Goal: Task Accomplishment & Management: Use online tool/utility

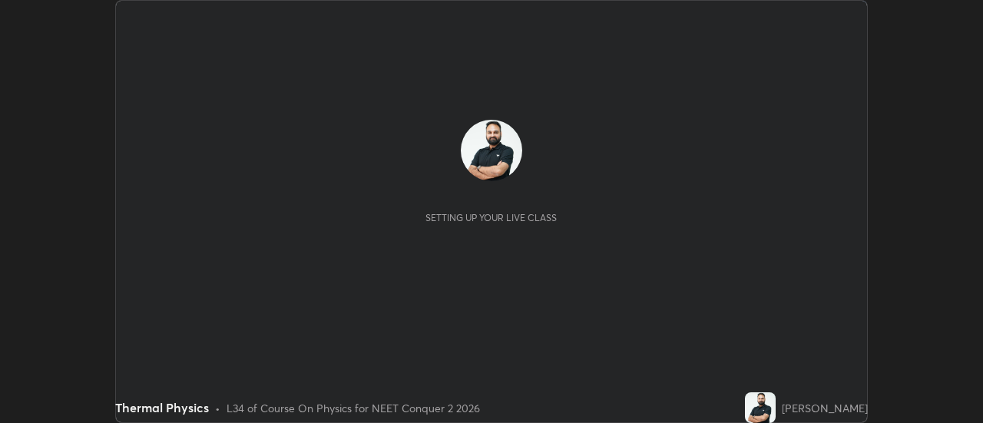
scroll to position [423, 982]
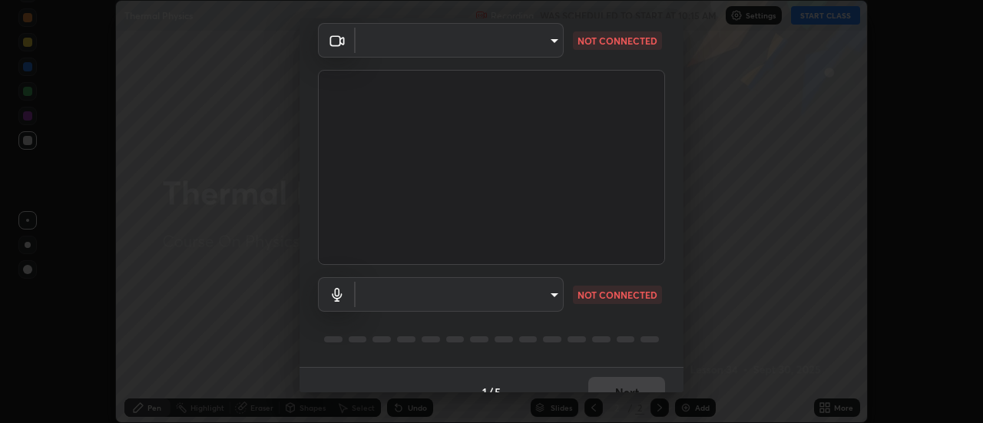
type input "7cd0ed95eba09456d19ed63346f1d3b03486074fee434c8a7858a8914b95879e"
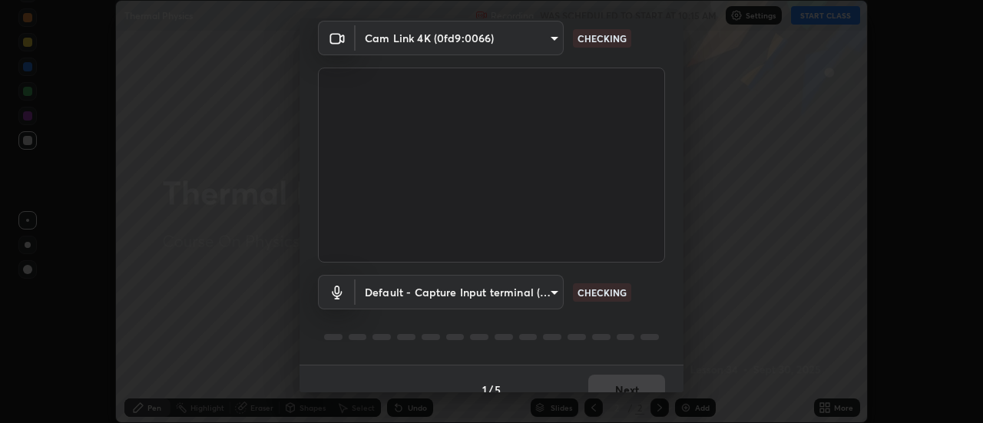
scroll to position [59, 0]
click at [554, 292] on body "Erase all Thermal Physics Recording WAS SCHEDULED TO START AT 10:15 AM Settings…" at bounding box center [491, 211] width 983 height 423
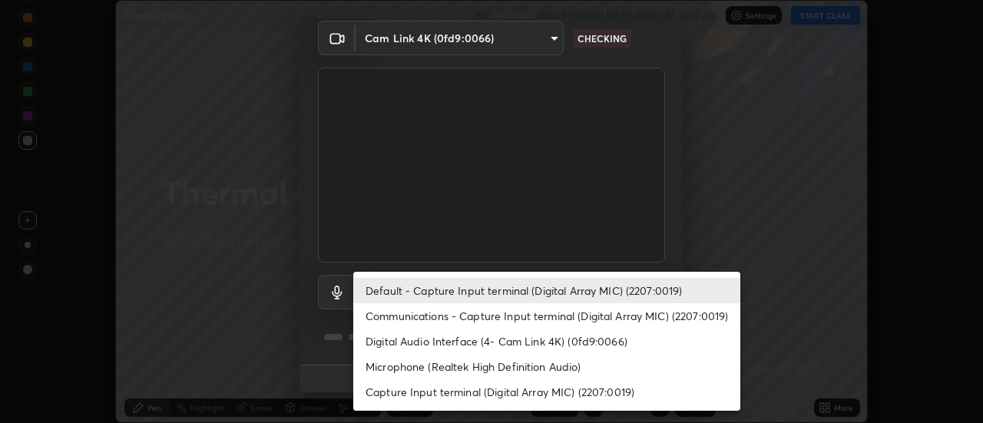
click at [684, 315] on li "Communications - Capture Input terminal (Digital Array MIC) (2207:0019)" at bounding box center [546, 315] width 387 height 25
type input "communications"
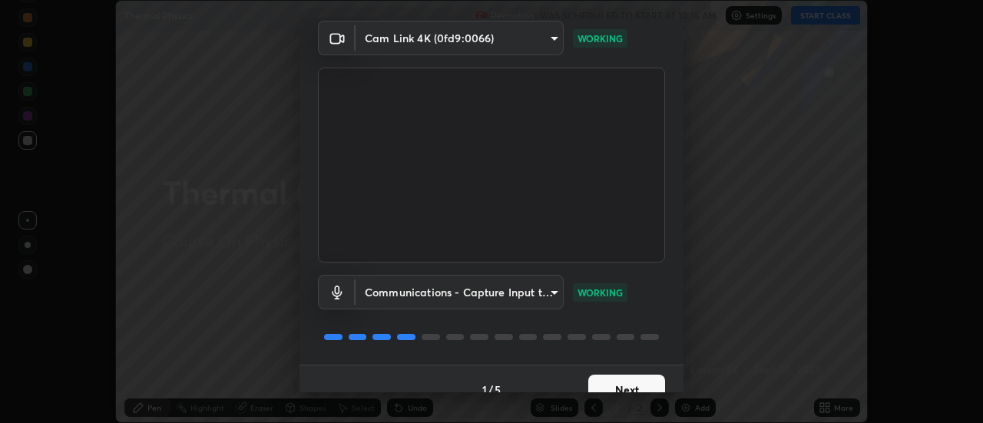
scroll to position [81, 0]
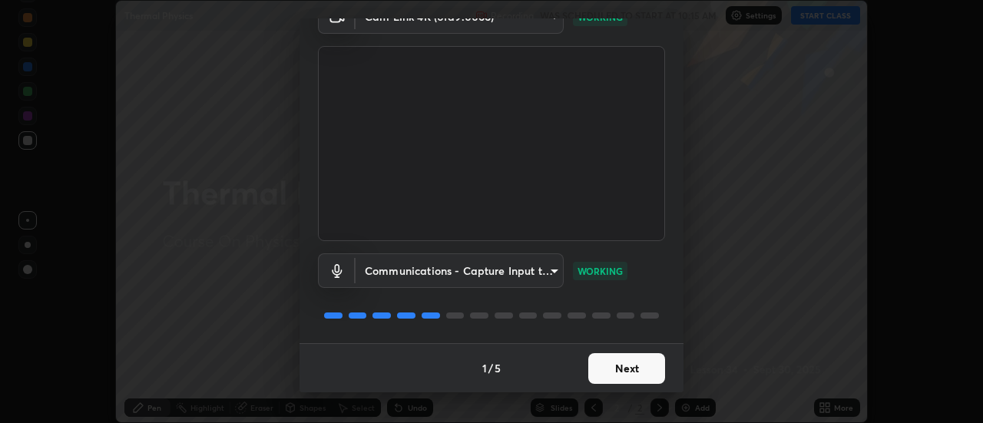
click at [640, 362] on button "Next" at bounding box center [626, 368] width 77 height 31
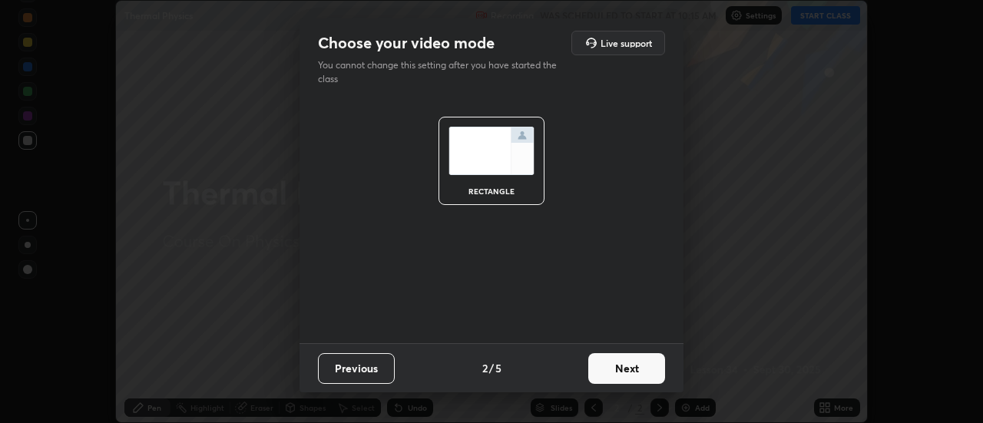
scroll to position [0, 0]
click at [653, 365] on button "Next" at bounding box center [626, 368] width 77 height 31
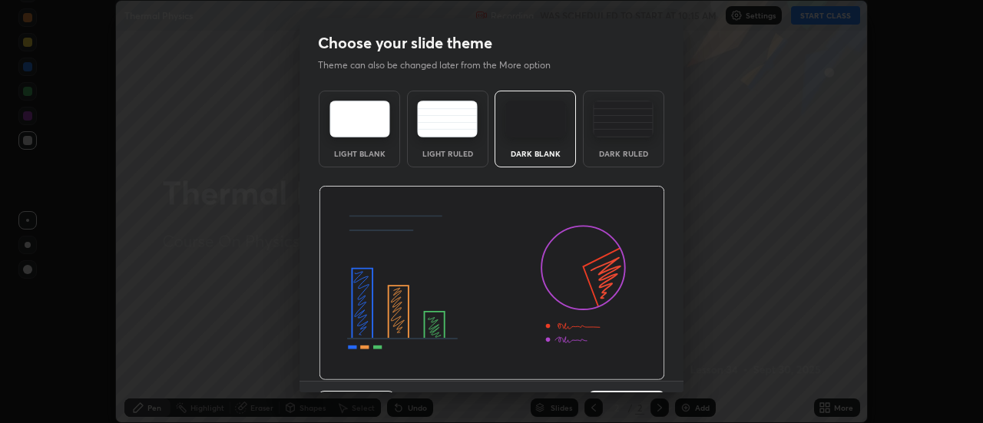
scroll to position [38, 0]
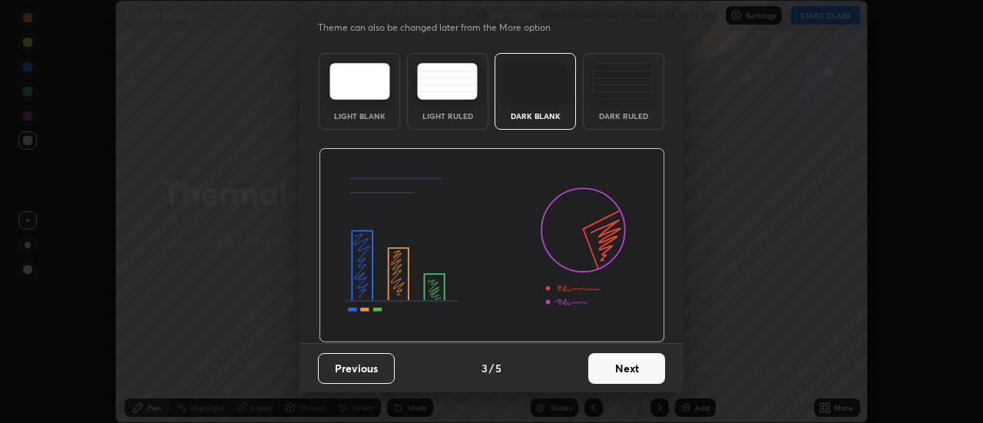
click at [639, 367] on button "Next" at bounding box center [626, 368] width 77 height 31
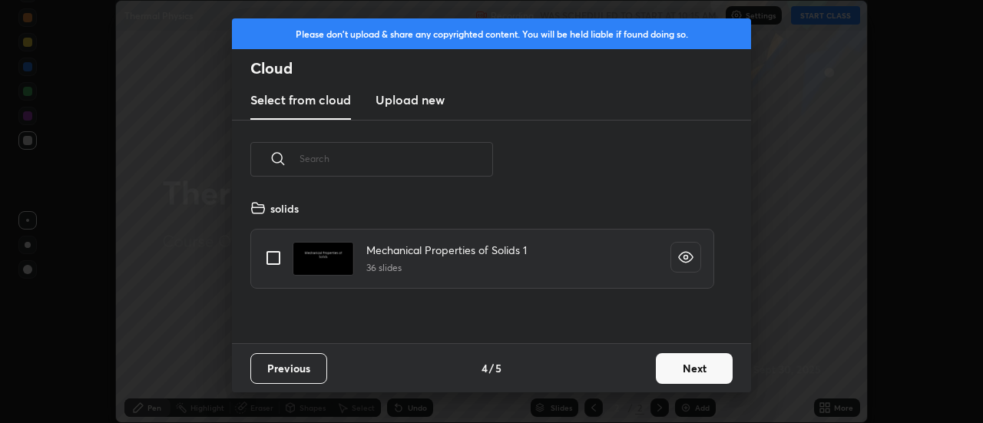
click at [684, 365] on button "Next" at bounding box center [694, 368] width 77 height 31
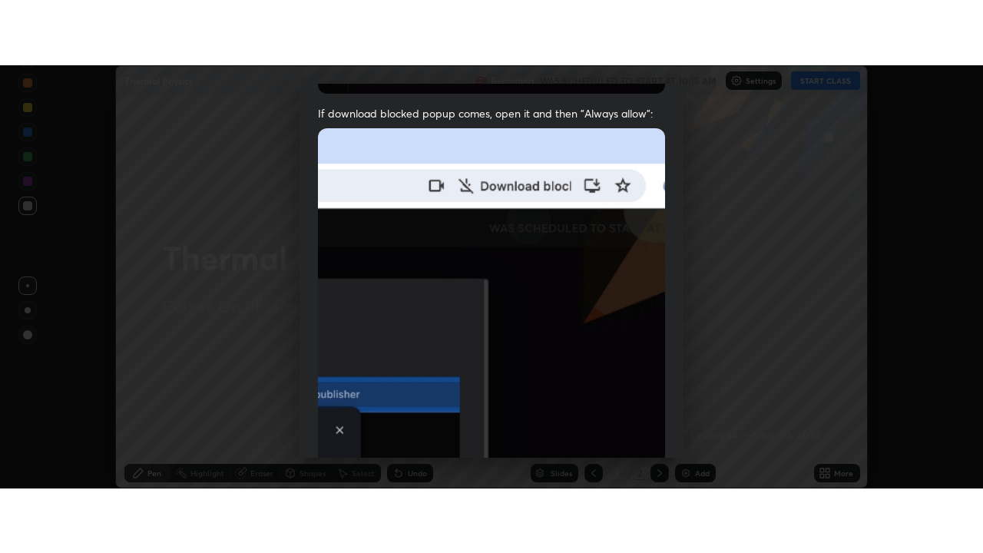
scroll to position [394, 0]
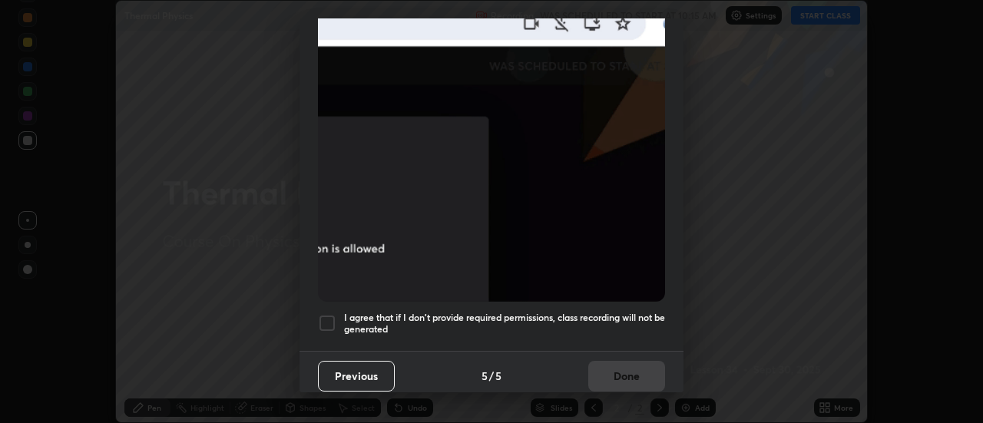
click at [570, 313] on h5 "I agree that if I don't provide required permissions, class recording will not …" at bounding box center [504, 324] width 321 height 24
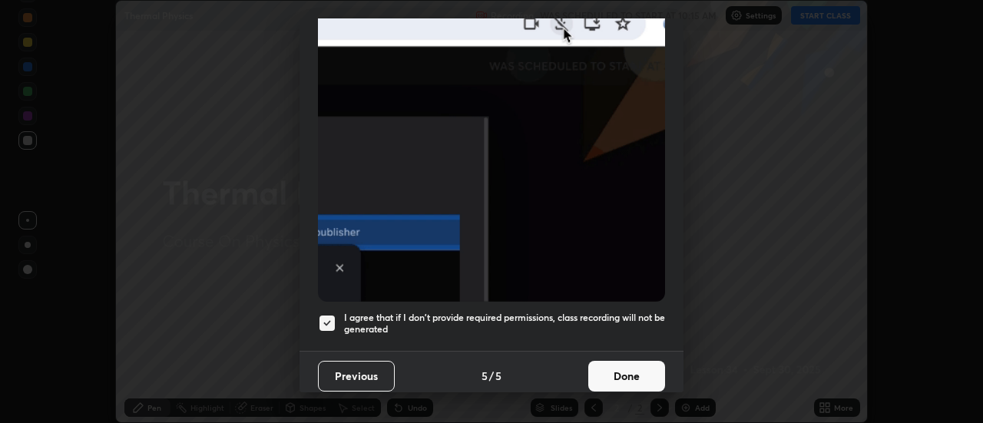
click at [610, 380] on button "Done" at bounding box center [626, 376] width 77 height 31
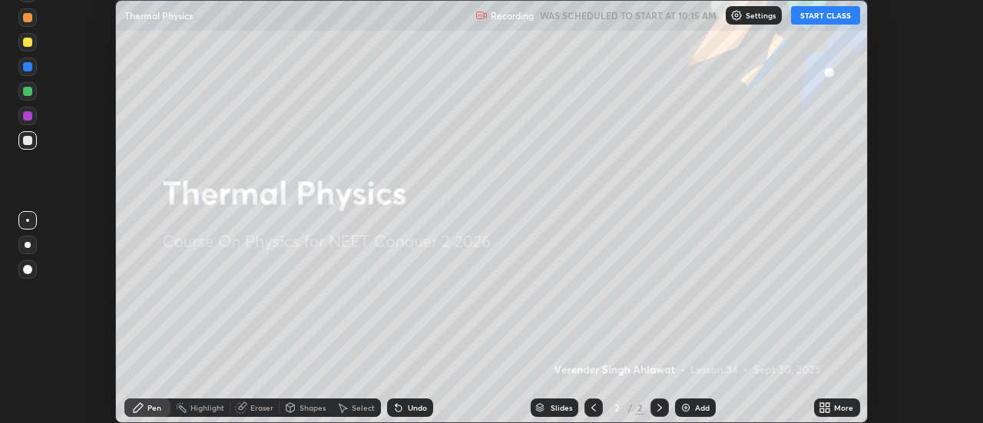
click at [835, 406] on div "More" at bounding box center [843, 408] width 19 height 8
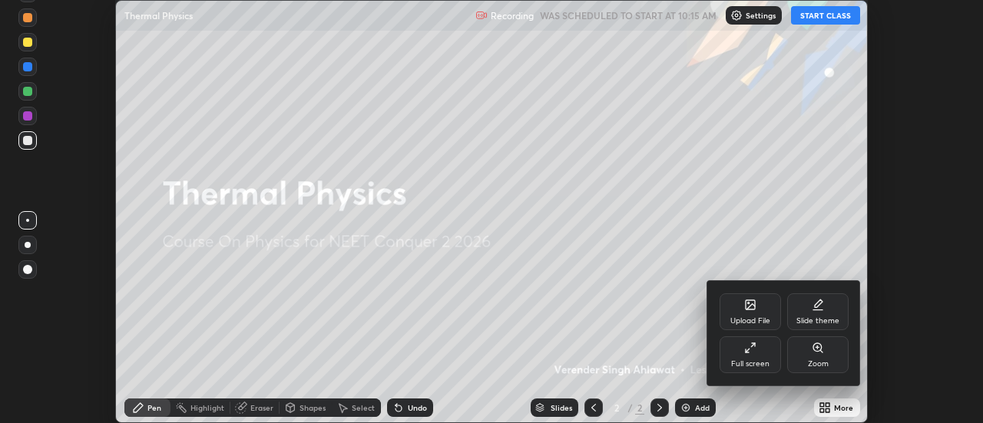
click at [826, 299] on div "Slide theme" at bounding box center [817, 311] width 61 height 37
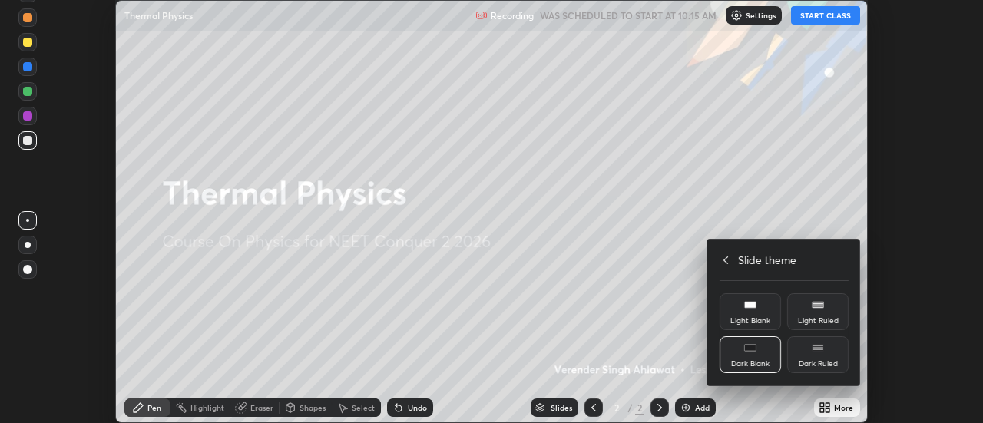
click at [721, 263] on icon at bounding box center [725, 260] width 12 height 12
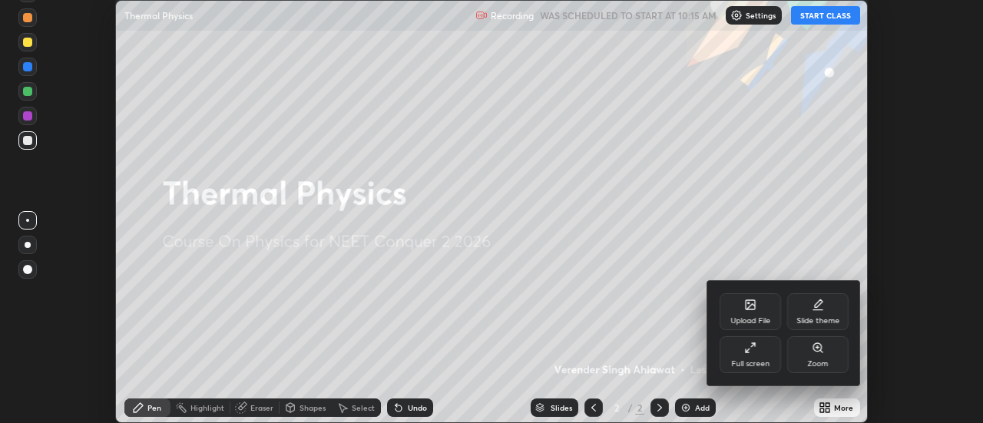
click at [762, 365] on div "Full screen" at bounding box center [750, 364] width 38 height 8
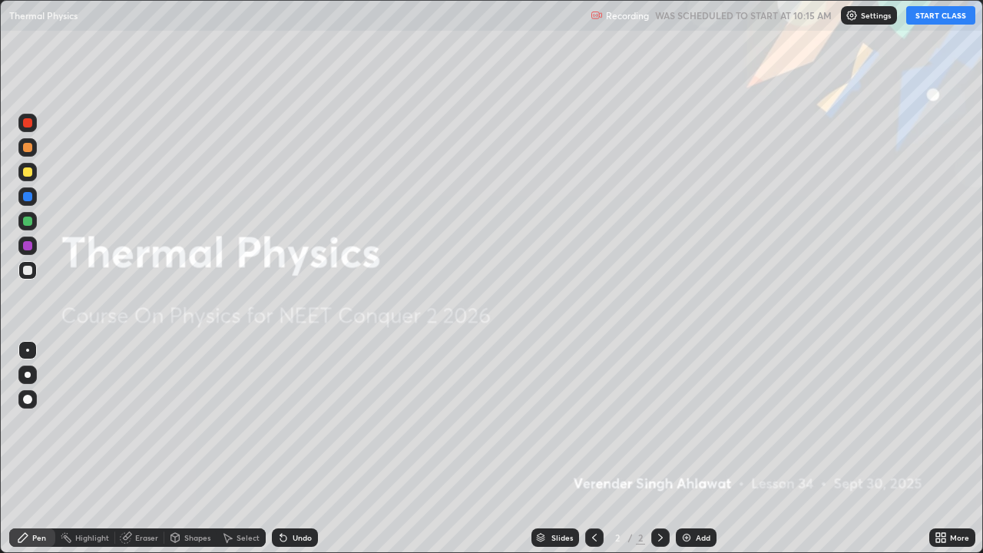
scroll to position [553, 983]
click at [933, 16] on button "START CLASS" at bounding box center [940, 15] width 69 height 18
click at [707, 422] on div "Add" at bounding box center [695, 537] width 41 height 18
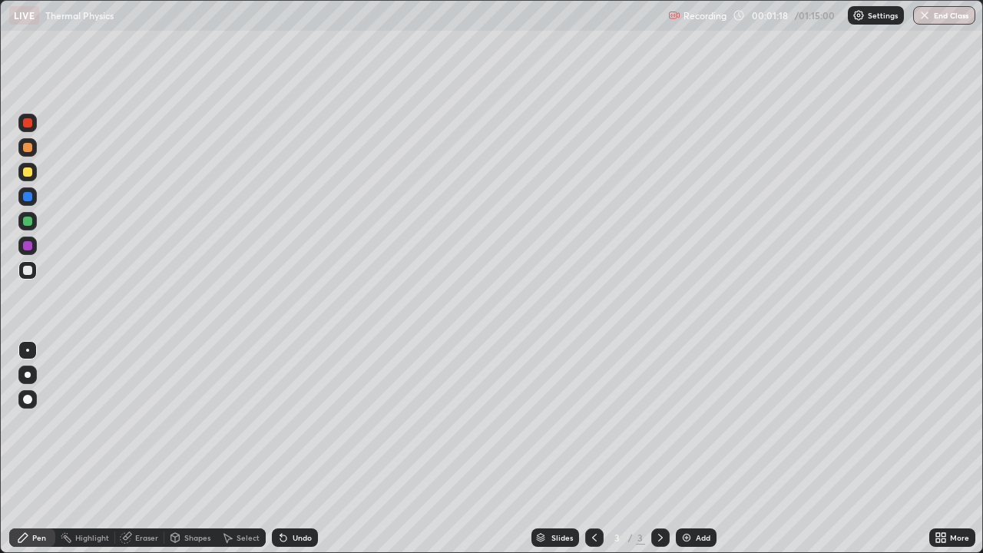
click at [25, 173] on div at bounding box center [27, 171] width 9 height 9
click at [28, 174] on div at bounding box center [27, 171] width 9 height 9
click at [31, 271] on div at bounding box center [27, 270] width 9 height 9
click at [701, 422] on div "Add" at bounding box center [702, 537] width 15 height 8
click at [590, 422] on icon at bounding box center [594, 537] width 12 height 12
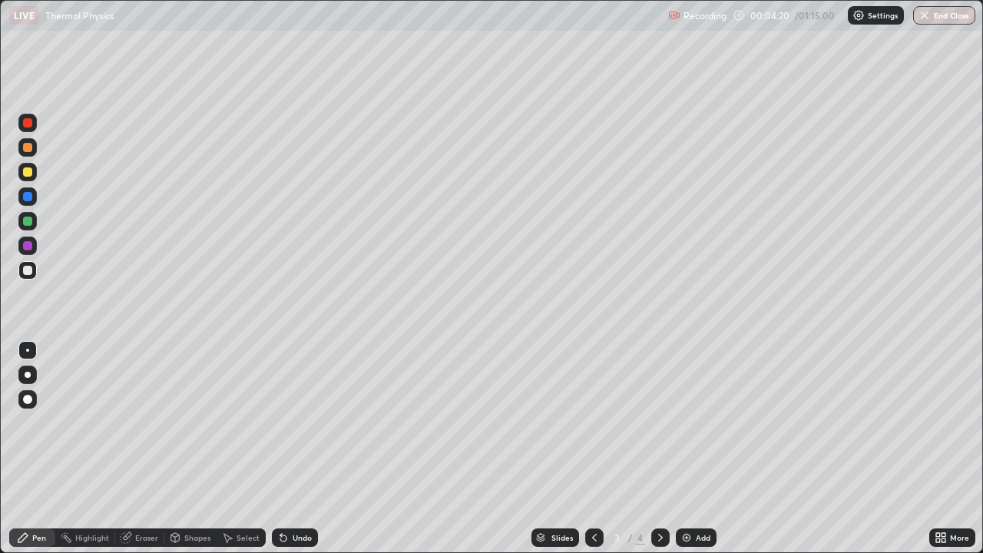
click at [659, 422] on icon at bounding box center [660, 537] width 12 height 12
click at [29, 175] on div at bounding box center [27, 171] width 9 height 9
click at [31, 271] on div at bounding box center [27, 270] width 9 height 9
click at [703, 422] on div "Add" at bounding box center [702, 537] width 15 height 8
click at [143, 422] on div "Eraser" at bounding box center [146, 537] width 23 height 8
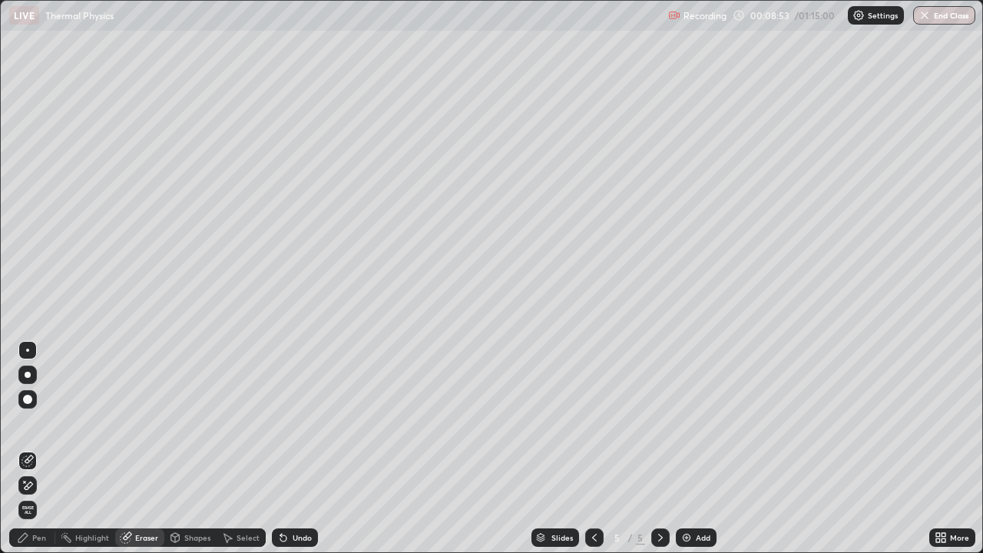
click at [43, 422] on div "Pen" at bounding box center [39, 537] width 14 height 8
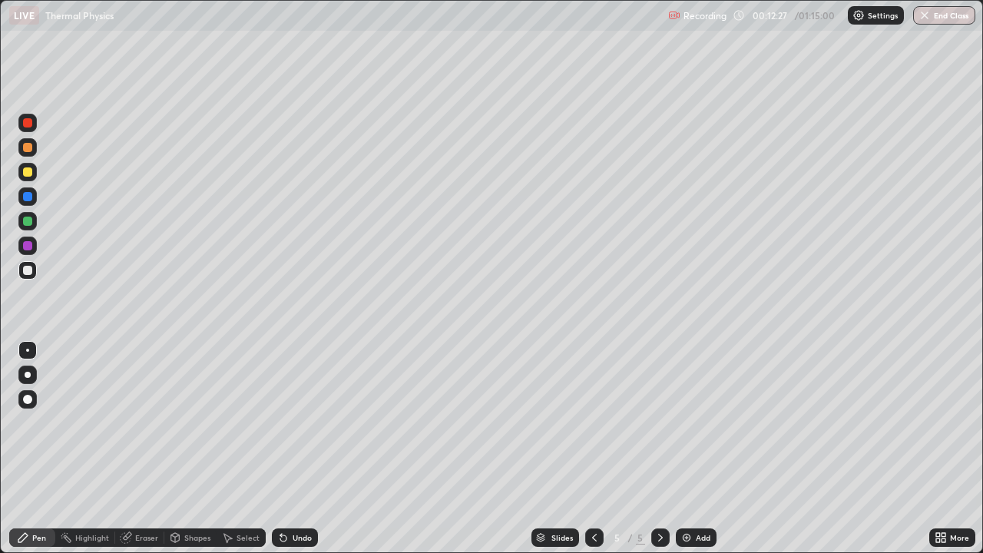
click at [146, 422] on div "Eraser" at bounding box center [146, 537] width 23 height 8
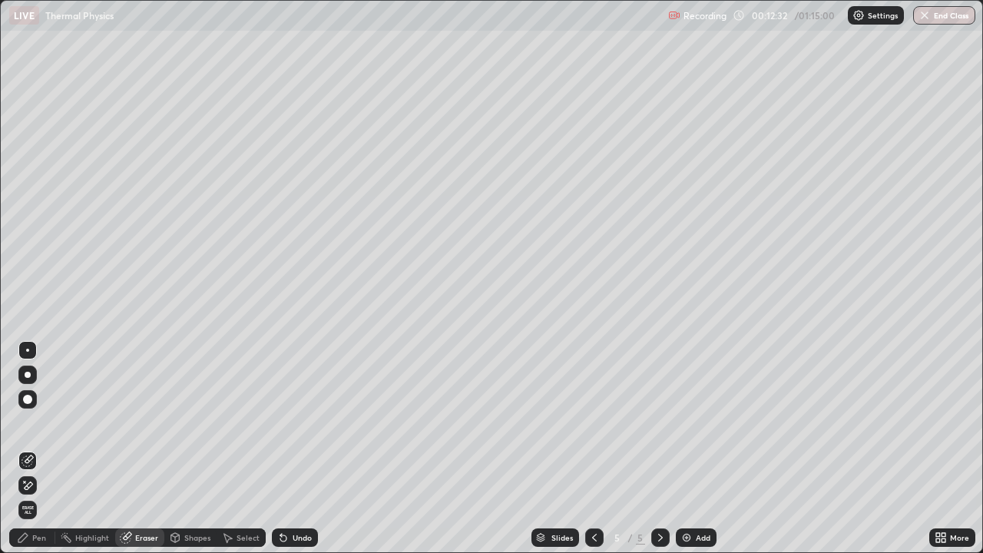
click at [27, 422] on icon at bounding box center [23, 537] width 12 height 12
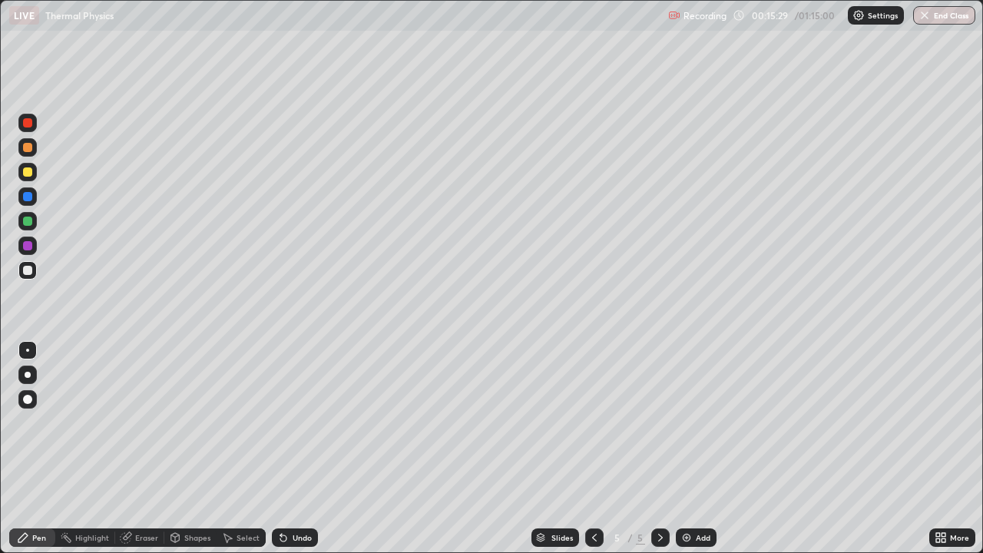
click at [698, 422] on div "Add" at bounding box center [702, 537] width 15 height 8
click at [28, 176] on div at bounding box center [27, 171] width 9 height 9
click at [29, 273] on div at bounding box center [27, 270] width 9 height 9
click at [247, 422] on div "Select" at bounding box center [247, 537] width 23 height 8
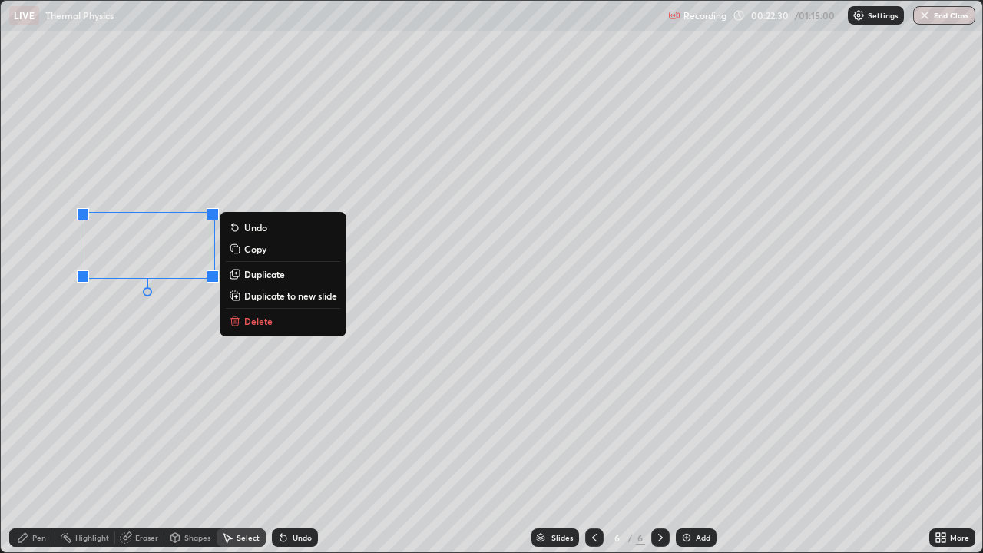
click at [259, 321] on p "Delete" at bounding box center [258, 321] width 28 height 12
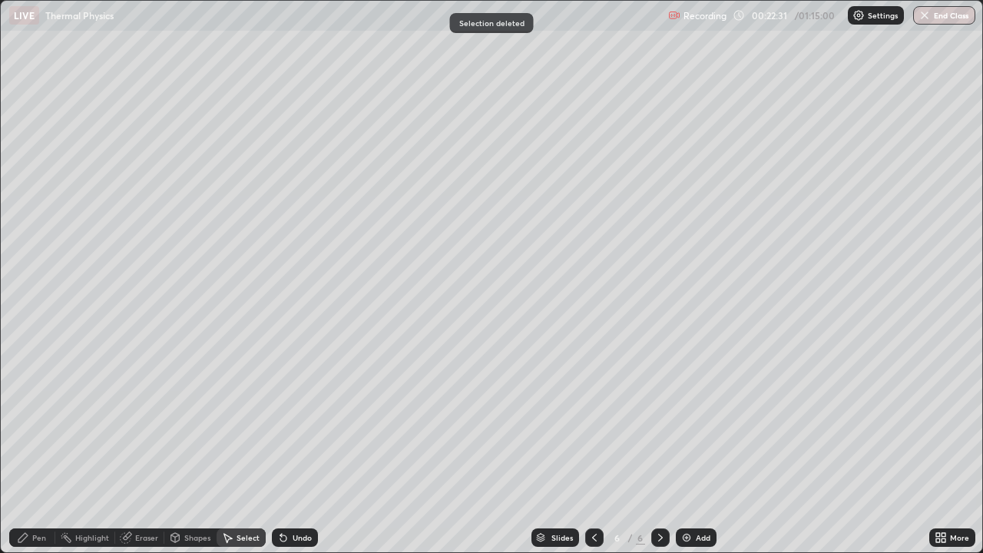
click at [40, 422] on div "Pen" at bounding box center [39, 537] width 14 height 8
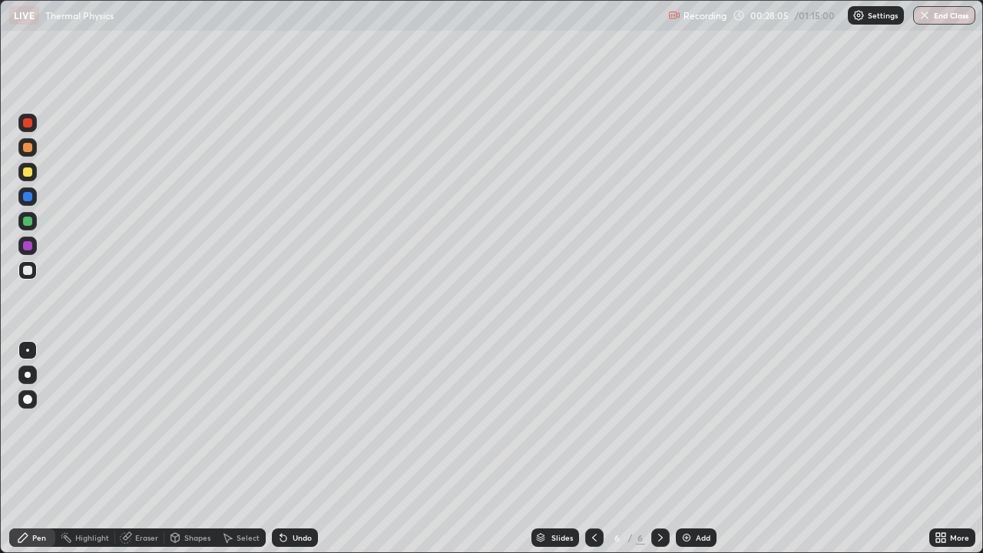
click at [697, 422] on div "Add" at bounding box center [702, 537] width 15 height 8
click at [28, 222] on div at bounding box center [27, 220] width 9 height 9
click at [28, 267] on div at bounding box center [27, 270] width 9 height 9
click at [140, 422] on div "Eraser" at bounding box center [146, 537] width 23 height 8
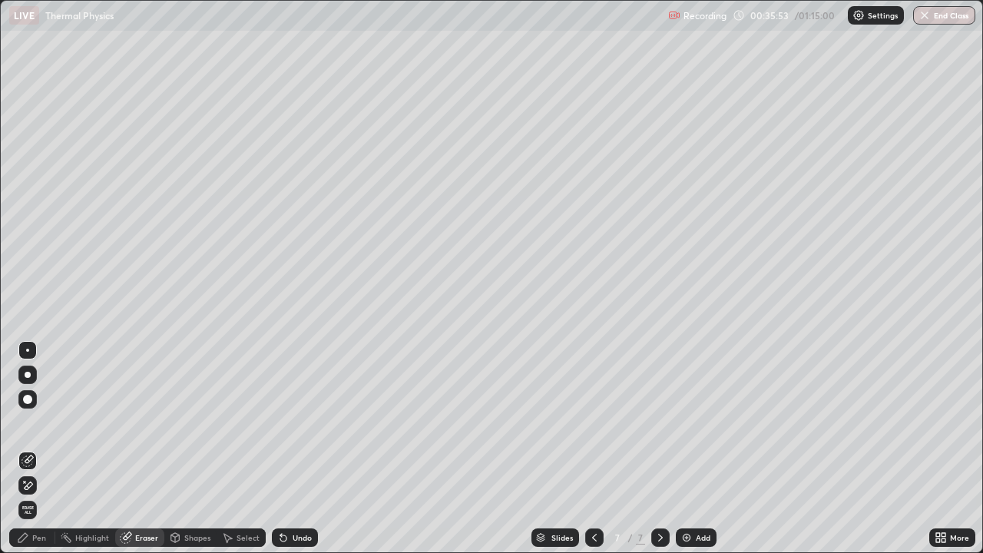
click at [31, 422] on div "Pen" at bounding box center [32, 537] width 46 height 18
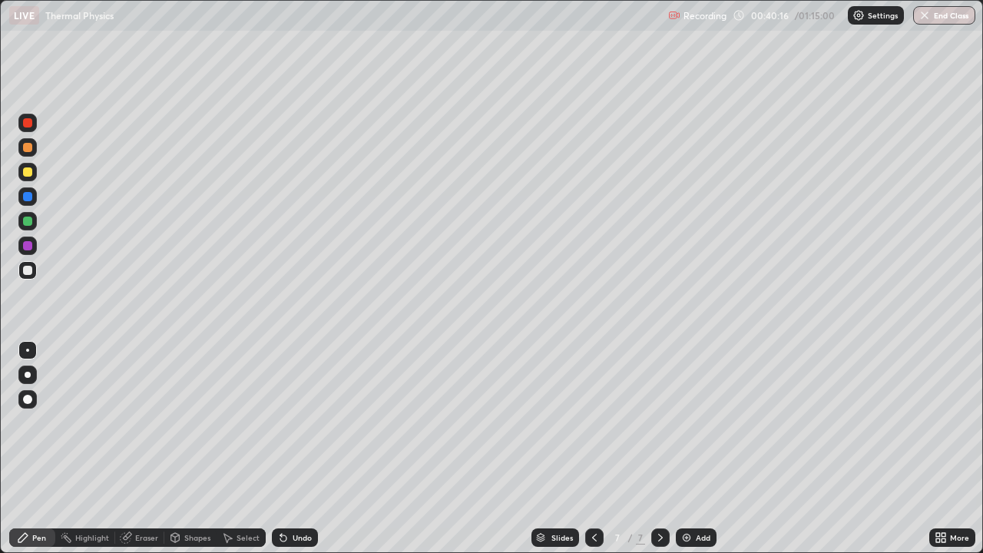
click at [700, 422] on div "Add" at bounding box center [702, 537] width 15 height 8
click at [702, 422] on div "Add" at bounding box center [702, 537] width 15 height 8
click at [31, 170] on div at bounding box center [27, 171] width 9 height 9
click at [180, 422] on icon at bounding box center [175, 537] width 12 height 12
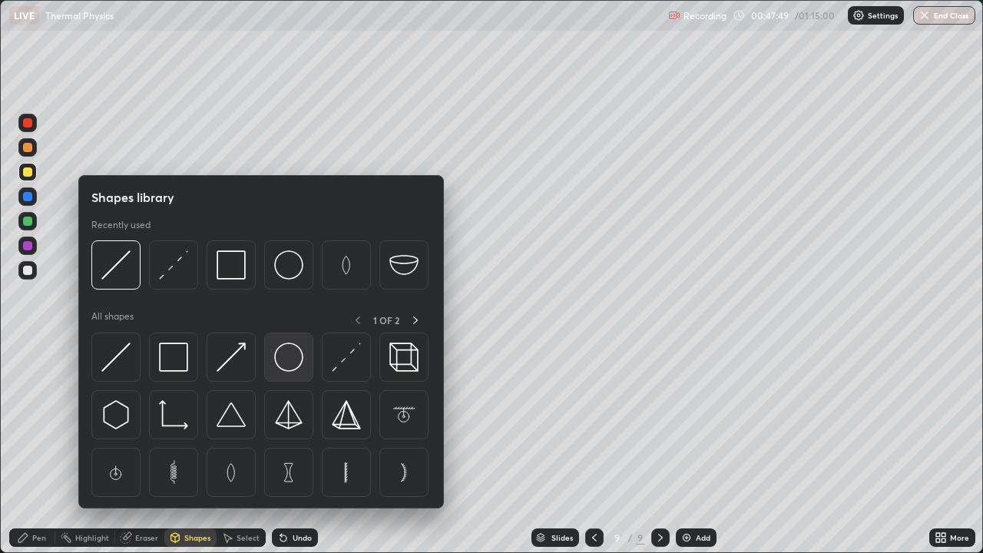
click at [287, 365] on img at bounding box center [288, 356] width 29 height 29
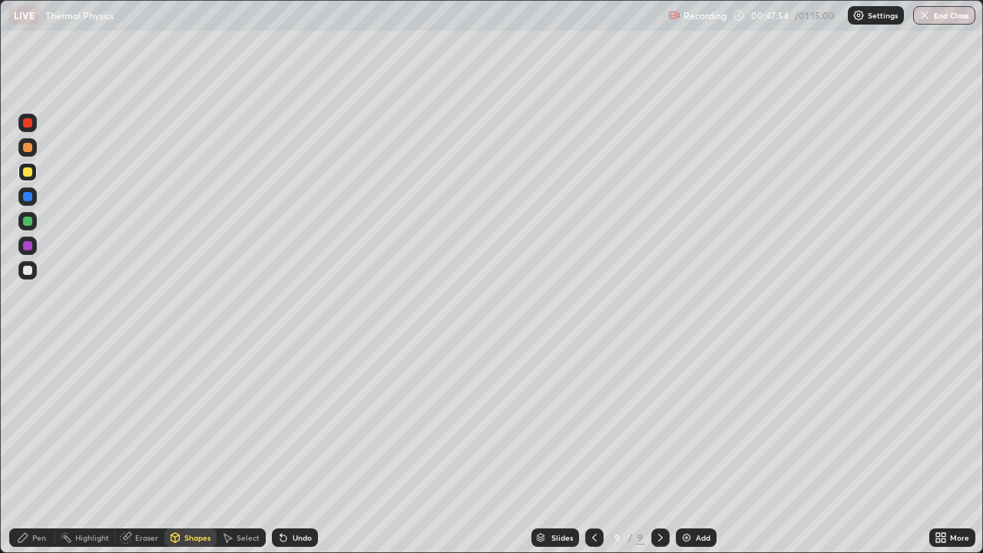
click at [143, 422] on div "Eraser" at bounding box center [146, 537] width 23 height 8
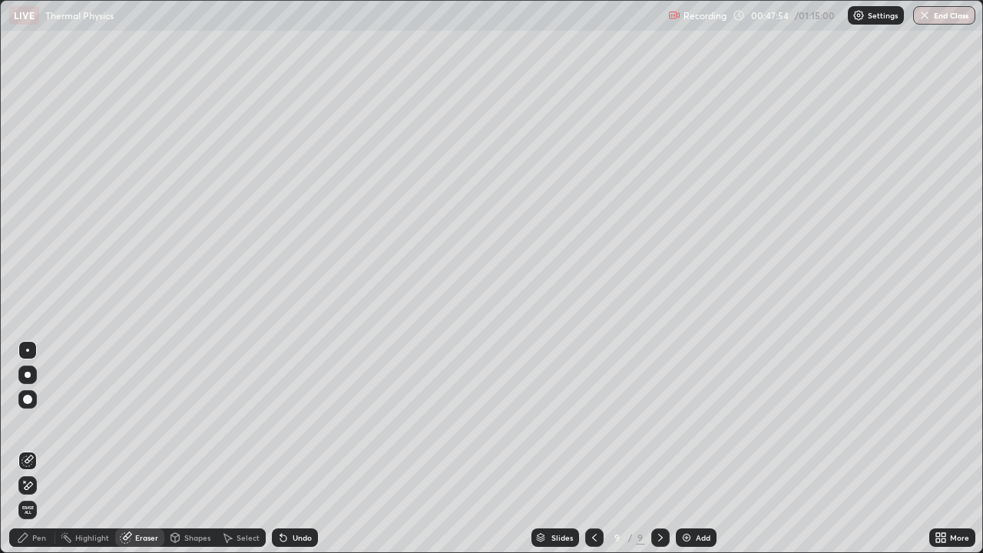
click at [182, 422] on div "Shapes" at bounding box center [190, 537] width 52 height 18
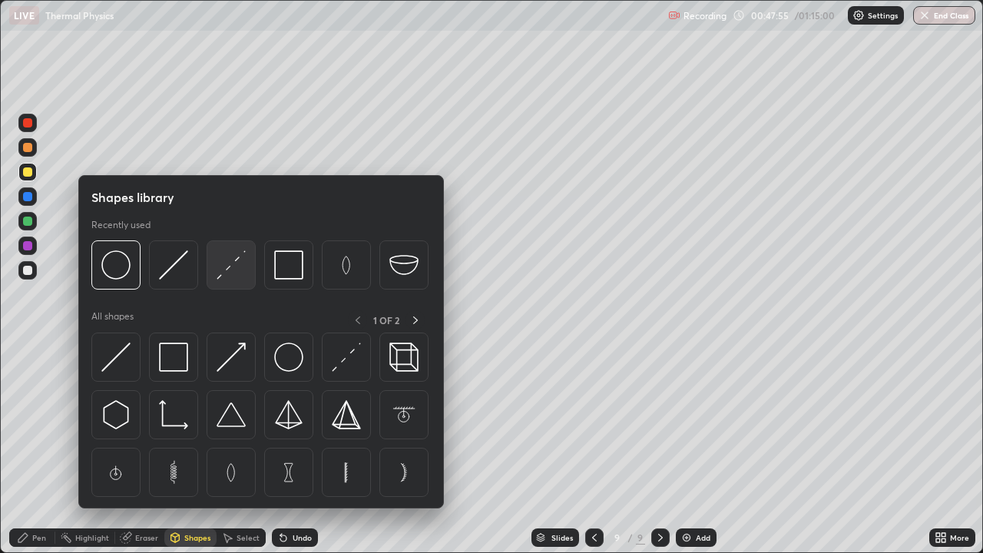
click at [230, 275] on img at bounding box center [230, 264] width 29 height 29
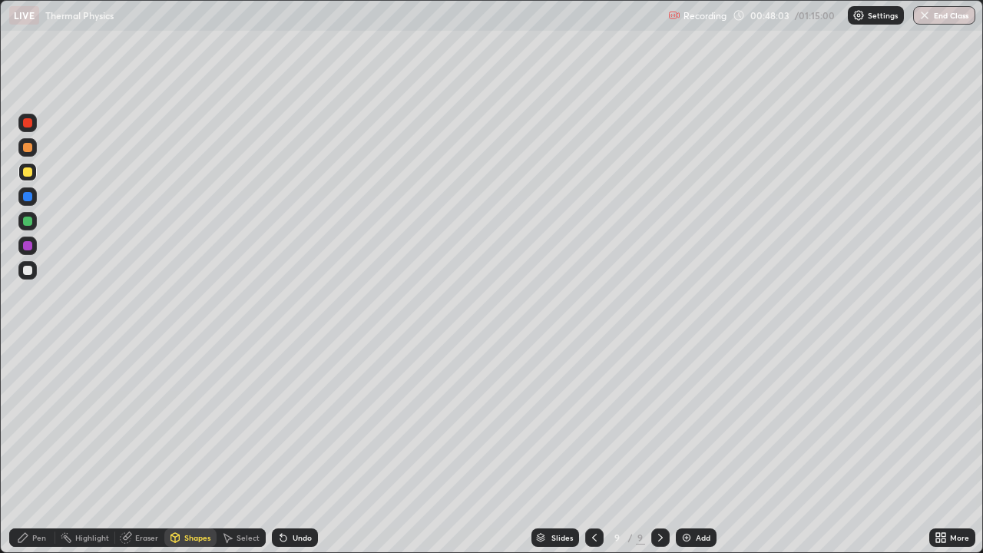
click at [34, 422] on div "Pen" at bounding box center [39, 537] width 14 height 8
click at [29, 272] on div at bounding box center [27, 270] width 9 height 9
click at [23, 150] on div at bounding box center [27, 147] width 9 height 9
click at [150, 422] on div "Eraser" at bounding box center [146, 537] width 23 height 8
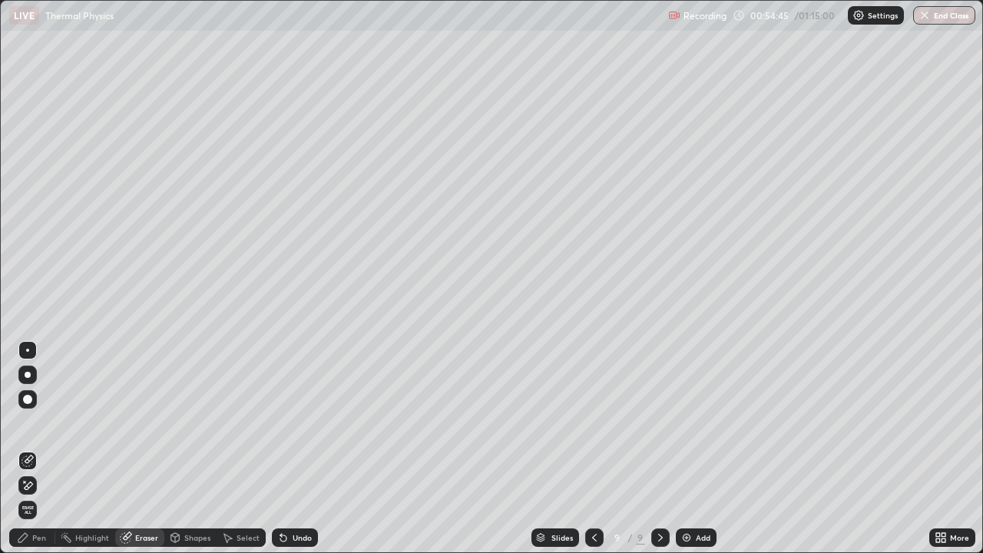
click at [29, 422] on div "Pen" at bounding box center [32, 537] width 46 height 18
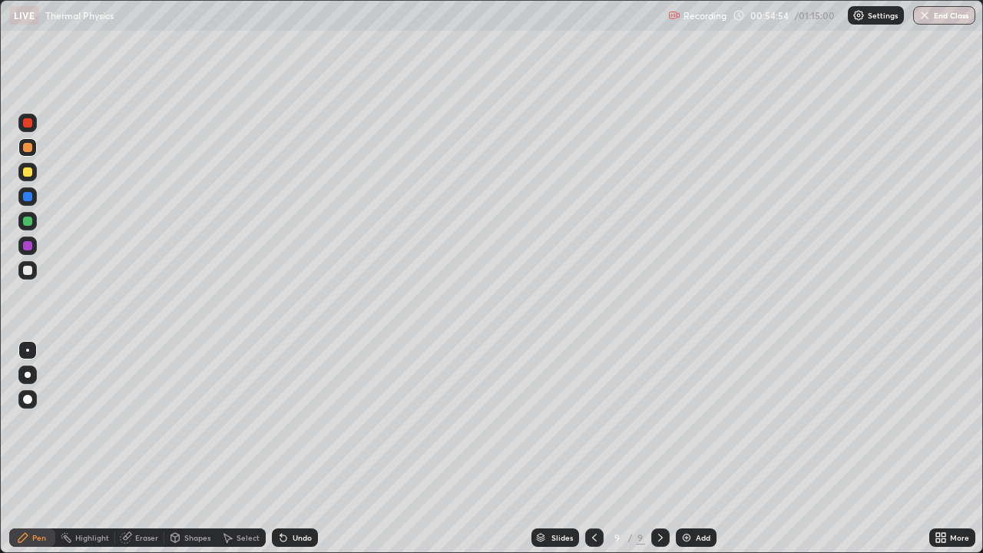
click at [29, 274] on div at bounding box center [27, 270] width 9 height 9
click at [147, 422] on div "Eraser" at bounding box center [146, 537] width 23 height 8
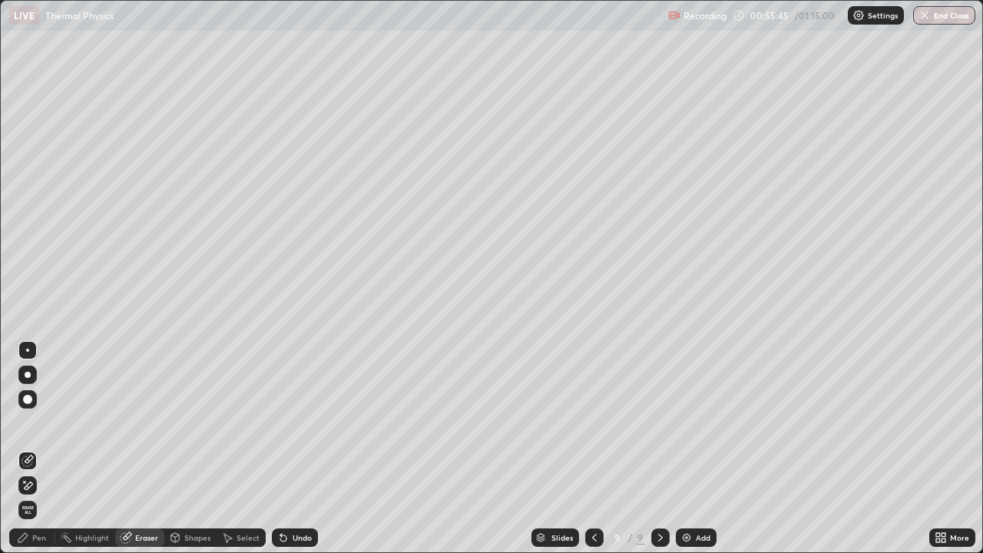
click at [37, 422] on div "Pen" at bounding box center [39, 537] width 14 height 8
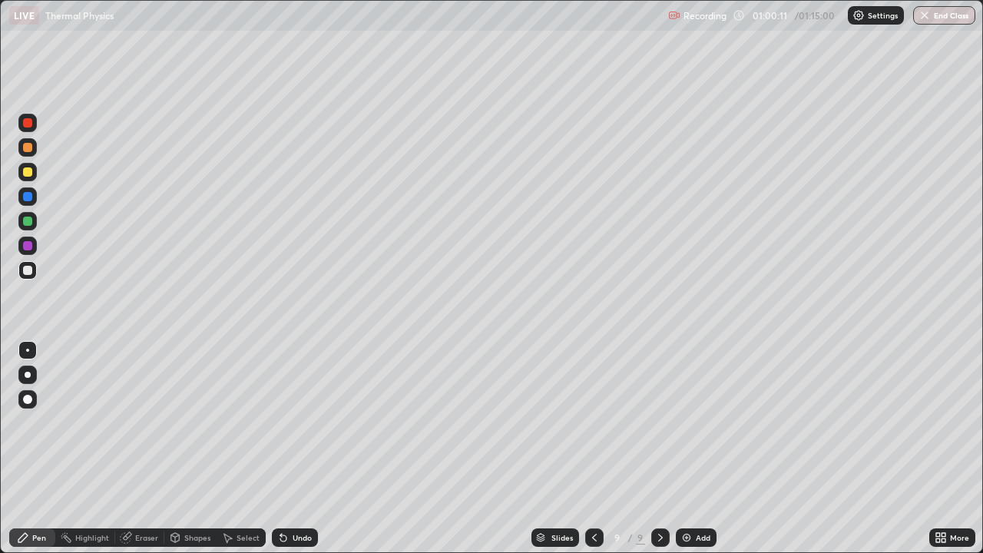
click at [696, 422] on div "Add" at bounding box center [702, 537] width 15 height 8
click at [929, 20] on img "button" at bounding box center [924, 15] width 12 height 12
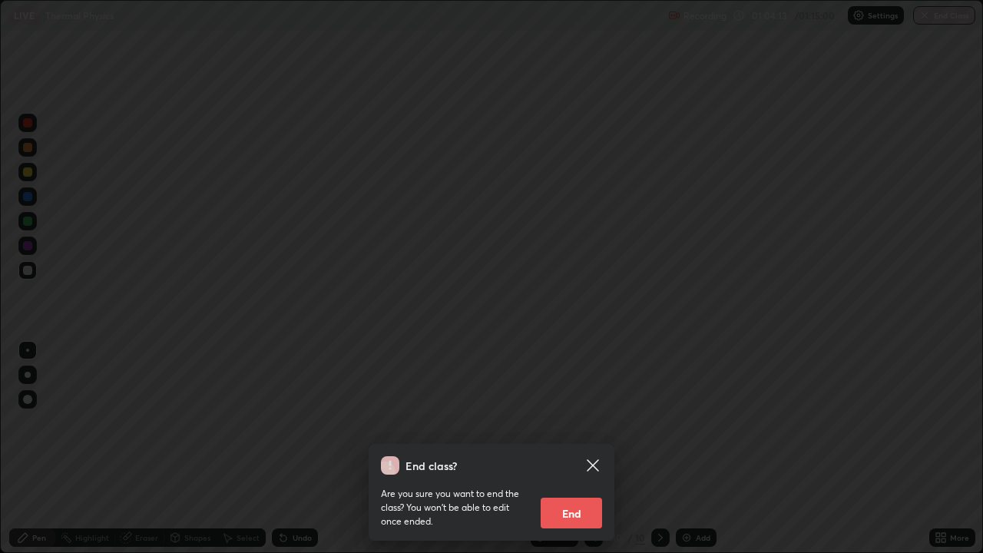
click at [595, 422] on button "End" at bounding box center [570, 512] width 61 height 31
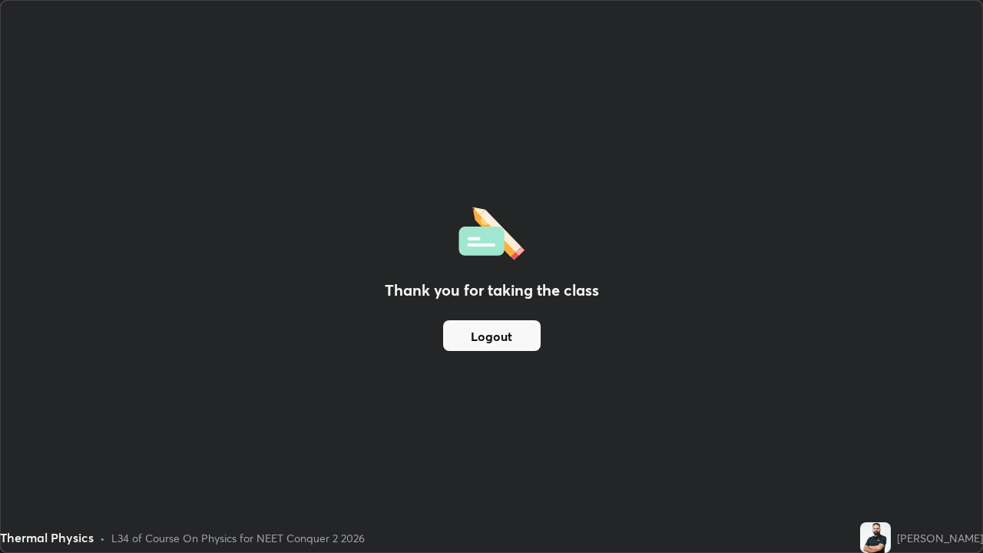
click at [506, 332] on button "Logout" at bounding box center [491, 335] width 97 height 31
